Goal: Task Accomplishment & Management: Manage account settings

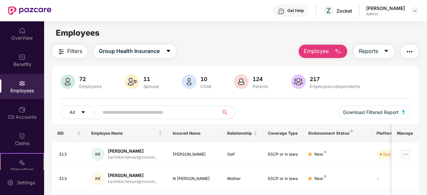
click at [133, 113] on input "text" at bounding box center [156, 113] width 107 height 10
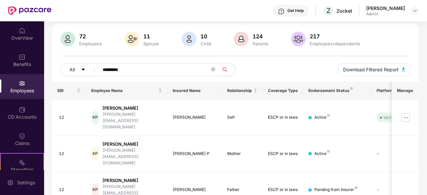
scroll to position [43, 0]
type input "*********"
click at [406, 112] on img at bounding box center [405, 117] width 11 height 11
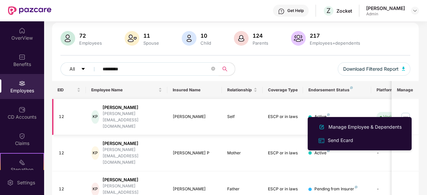
click at [116, 115] on div "[PERSON_NAME][EMAIL_ADDRESS][DOMAIN_NAME]" at bounding box center [132, 120] width 59 height 19
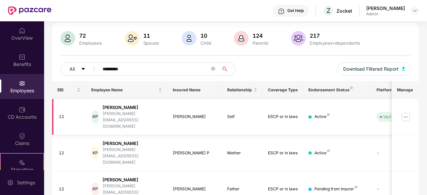
click at [407, 112] on img at bounding box center [405, 117] width 11 height 11
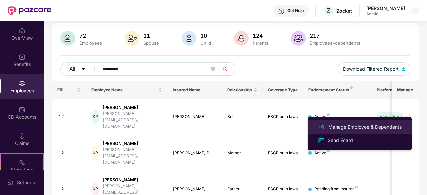
click at [370, 125] on div "Manage Employee & Dependents" at bounding box center [365, 127] width 76 height 7
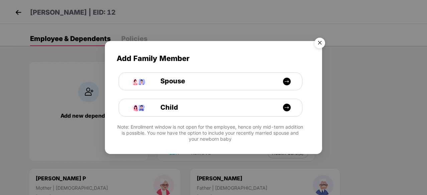
click at [319, 45] on img "Close" at bounding box center [319, 44] width 19 height 19
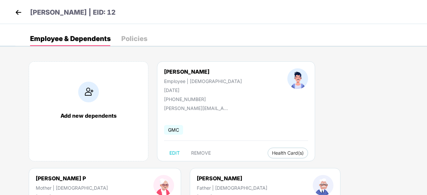
click at [22, 14] on img at bounding box center [18, 12] width 10 height 10
